Goal: Find specific page/section: Find specific page/section

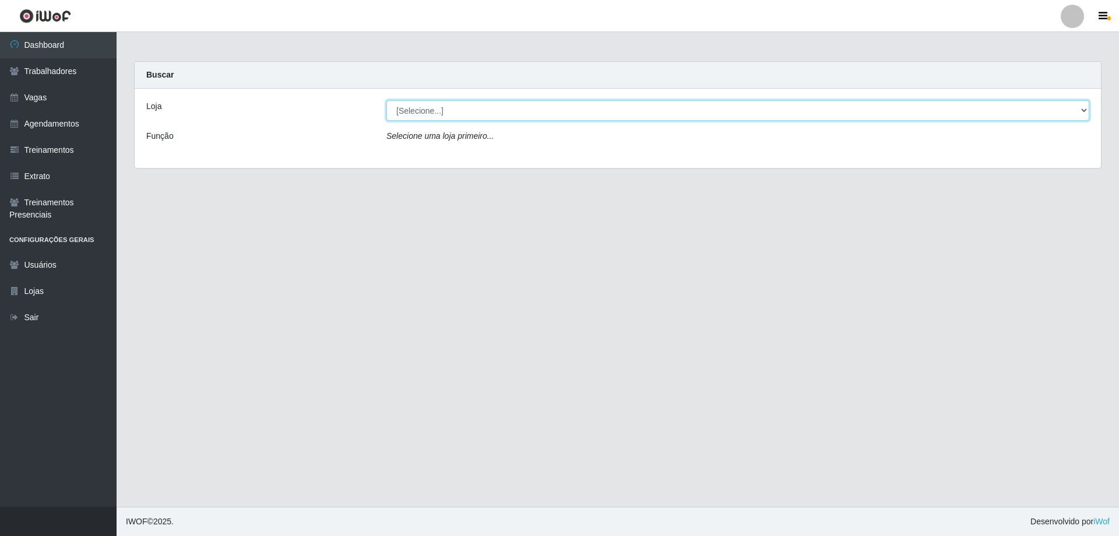
click at [500, 115] on select "[Selecione...] Seu Almoço" at bounding box center [738, 110] width 703 height 20
select select "431"
click at [387, 100] on select "[Selecione...] Seu Almoço" at bounding box center [738, 110] width 703 height 20
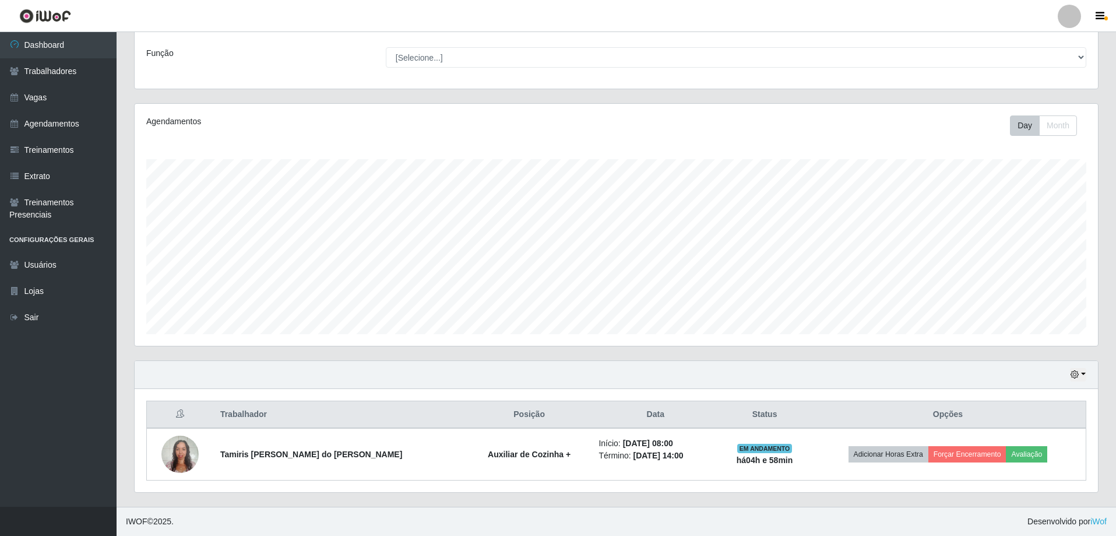
scroll to position [79, 0]
